Goal: Use online tool/utility: Utilize a website feature to perform a specific function

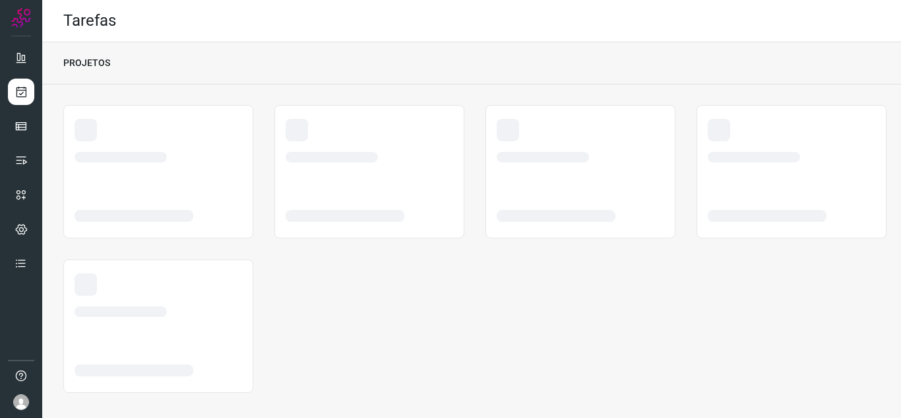
scroll to position [8, 0]
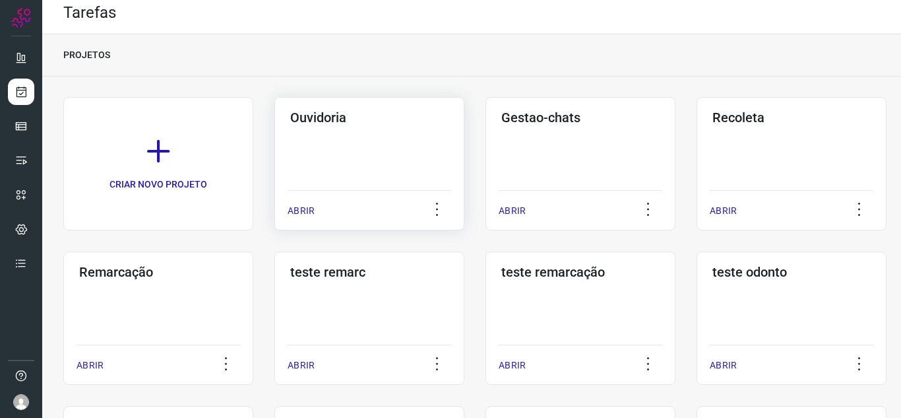
click at [300, 210] on p "ABRIR" at bounding box center [301, 211] width 27 height 14
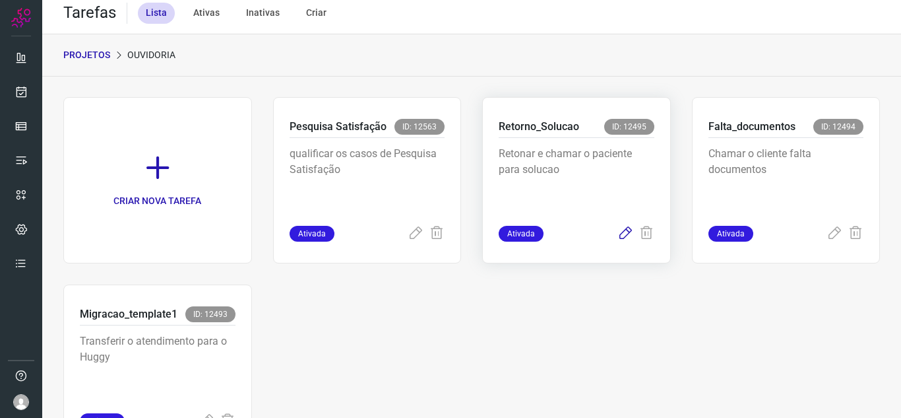
click at [620, 230] on icon at bounding box center [626, 234] width 16 height 16
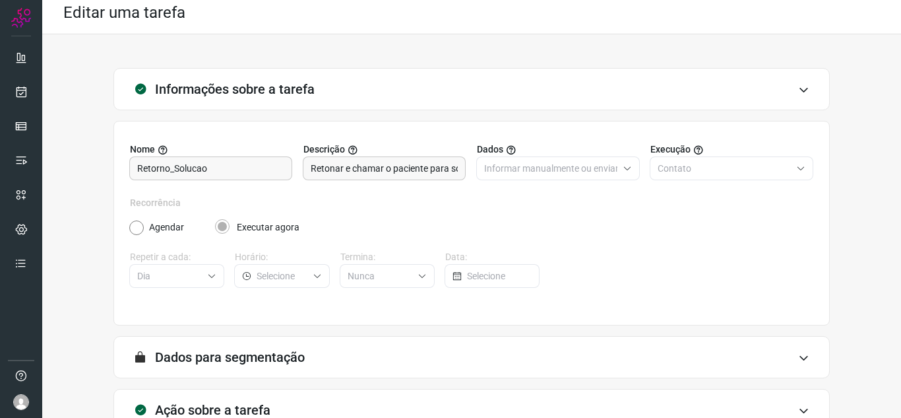
scroll to position [98, 0]
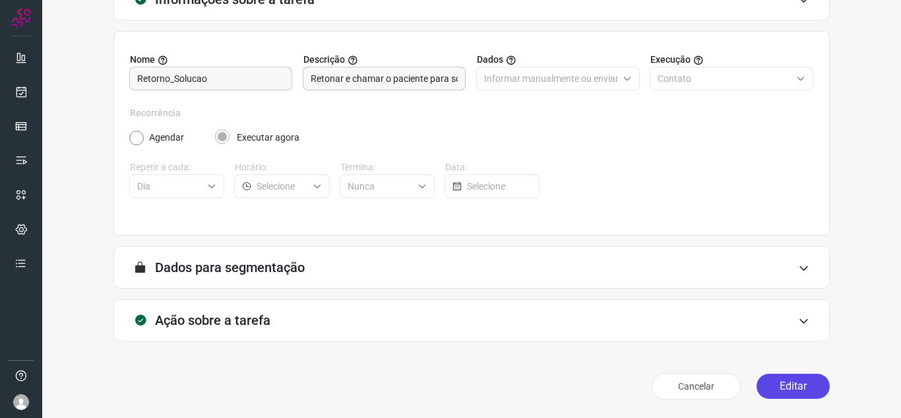
click at [779, 377] on button "Editar" at bounding box center [793, 385] width 73 height 25
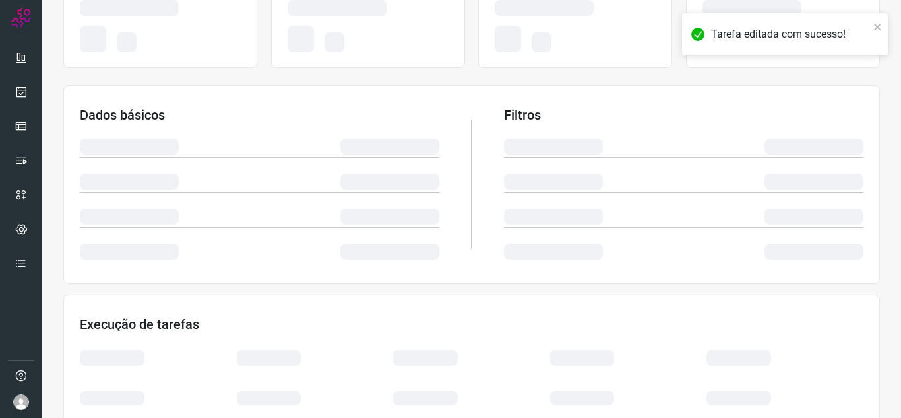
scroll to position [230, 0]
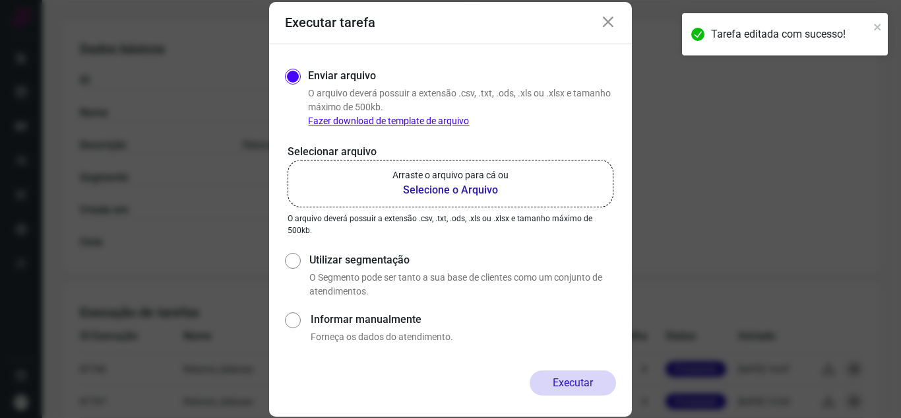
click at [521, 171] on label "Arraste o arquivo para cá ou Selecione o Arquivo" at bounding box center [451, 184] width 326 height 48
click at [0, 0] on input "Arraste o arquivo para cá ou Selecione o Arquivo" at bounding box center [0, 0] width 0 height 0
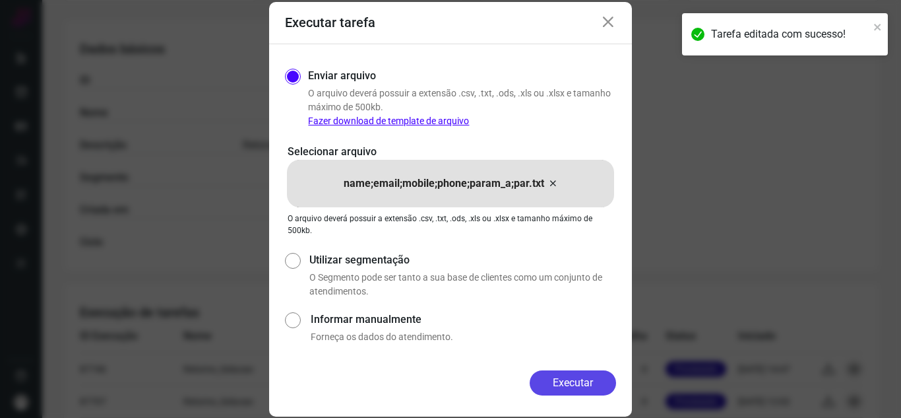
click at [571, 387] on button "Executar" at bounding box center [573, 382] width 86 height 25
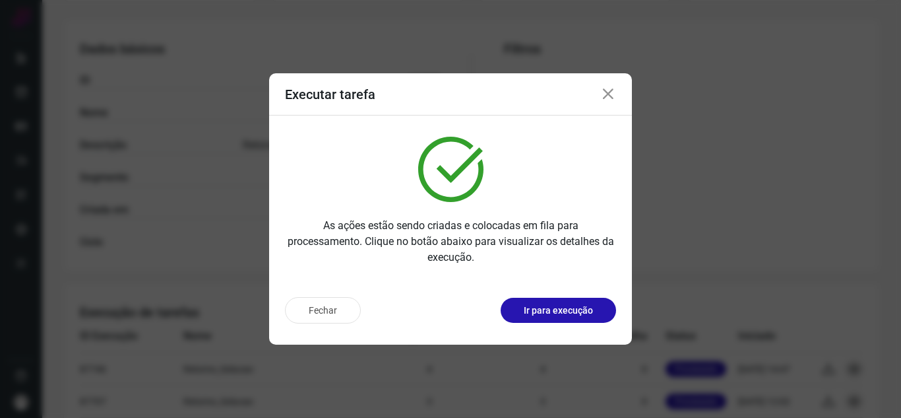
click at [583, 323] on div "Fechar Ir para execução" at bounding box center [450, 315] width 363 height 58
click at [583, 310] on p "Ir para execução" at bounding box center [558, 311] width 69 height 14
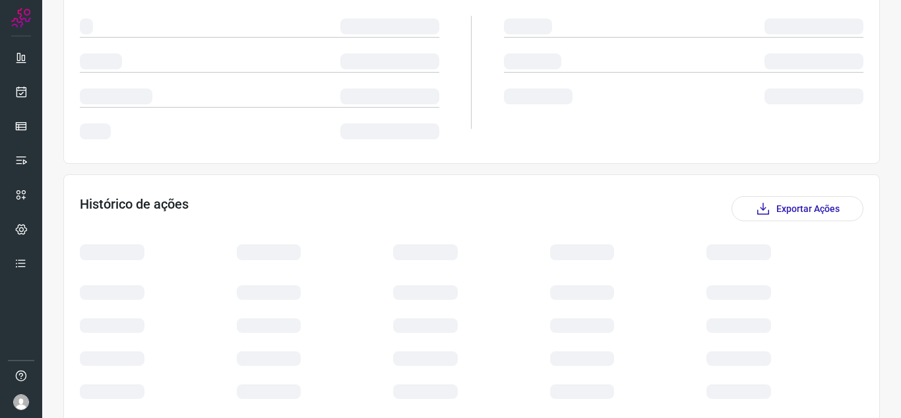
scroll to position [191, 0]
